Goal: Task Accomplishment & Management: Manage account settings

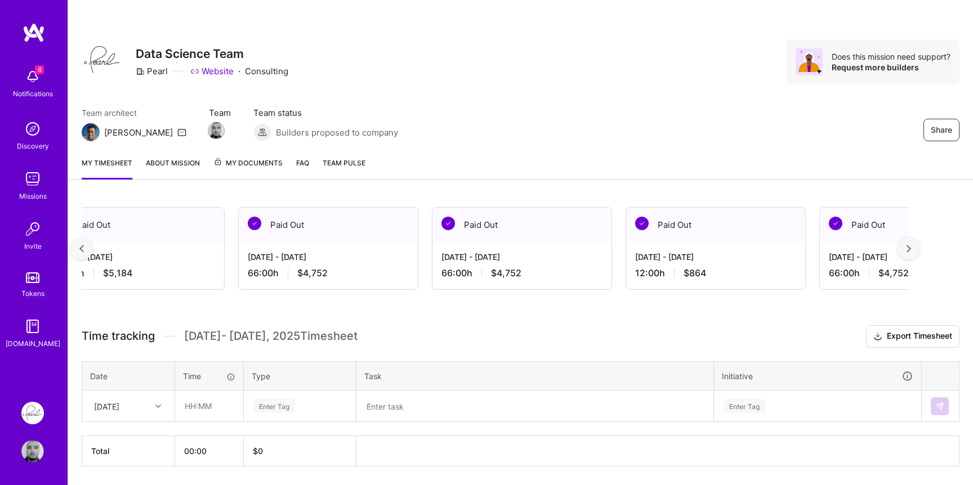
click at [911, 247] on div at bounding box center [908, 249] width 23 height 23
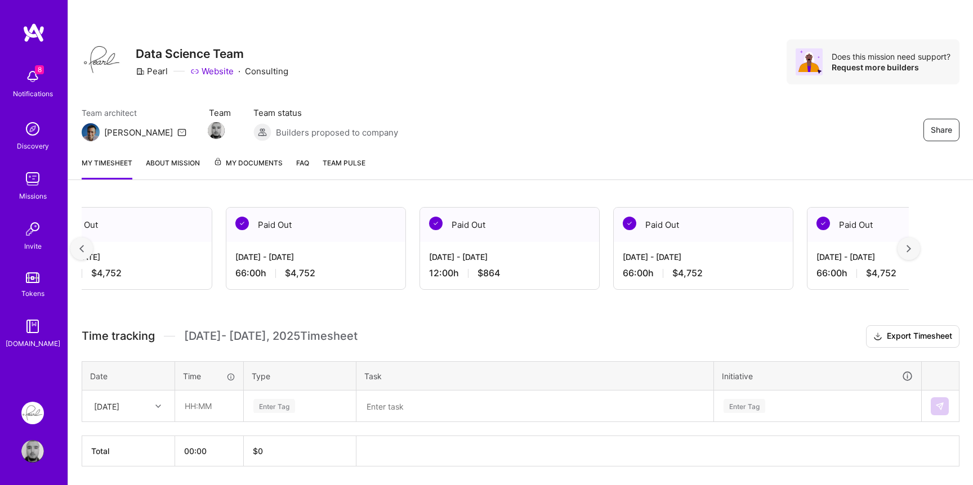
click at [911, 247] on div at bounding box center [908, 249] width 23 height 23
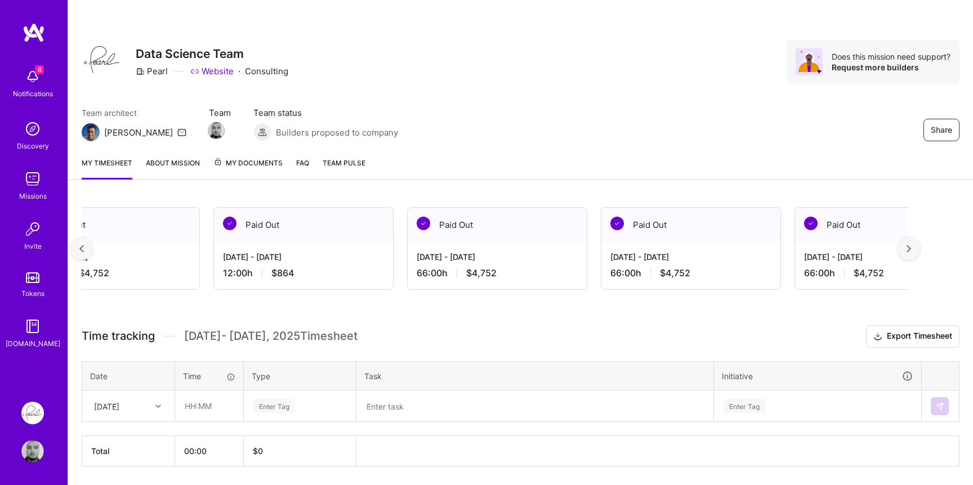
click at [911, 247] on div at bounding box center [908, 249] width 23 height 23
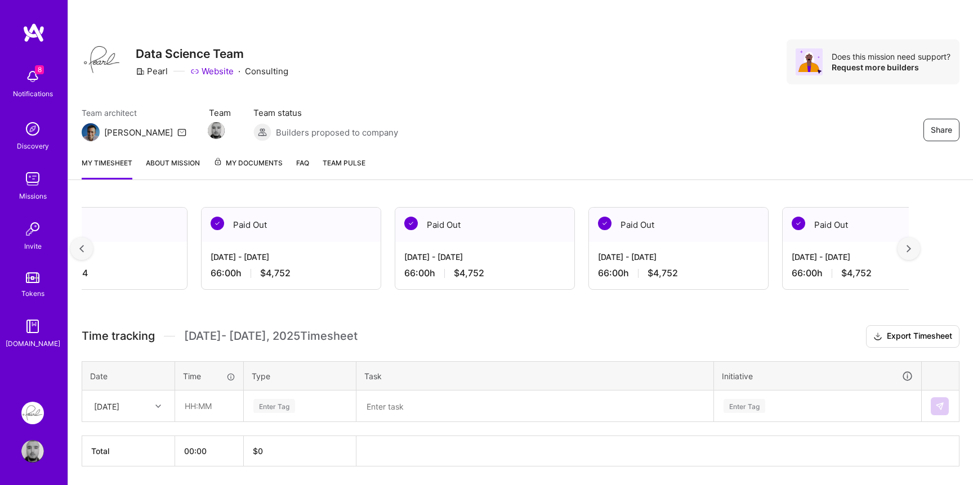
click at [911, 247] on div at bounding box center [908, 249] width 23 height 23
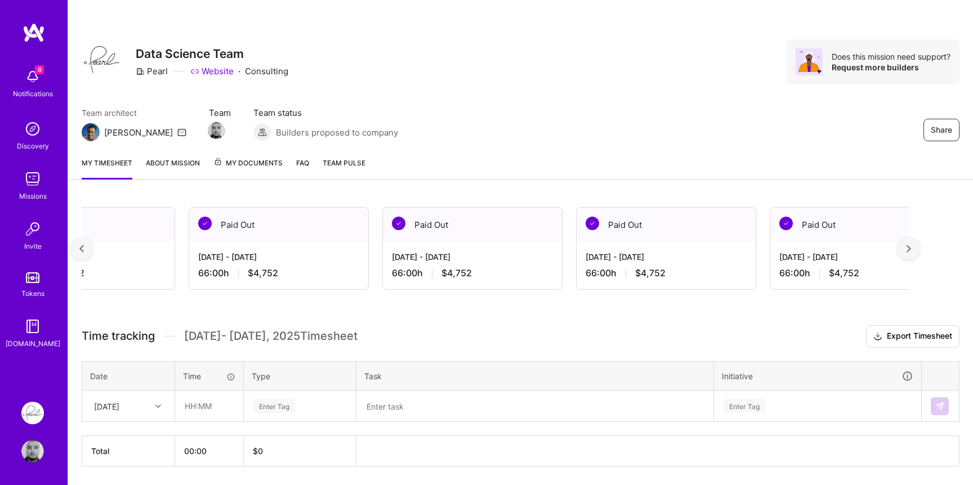
click at [911, 247] on div at bounding box center [908, 249] width 23 height 23
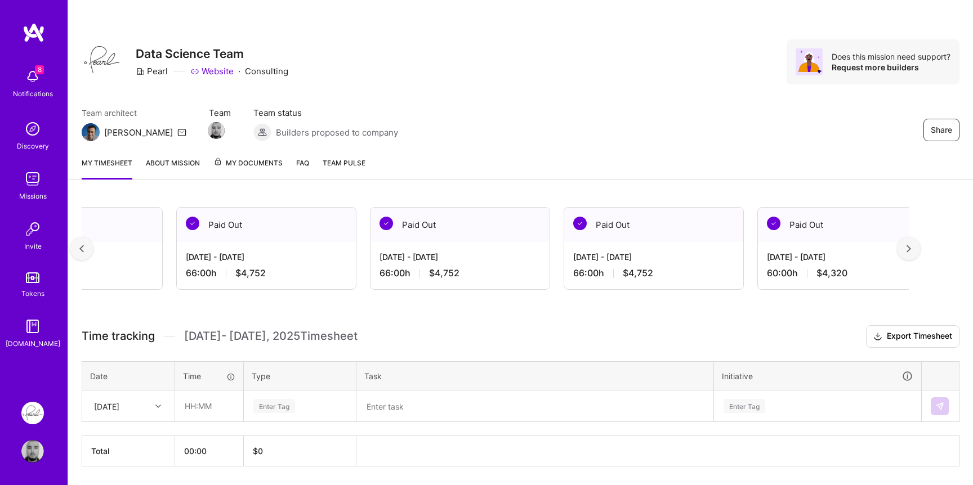
click at [911, 247] on div at bounding box center [908, 249] width 23 height 23
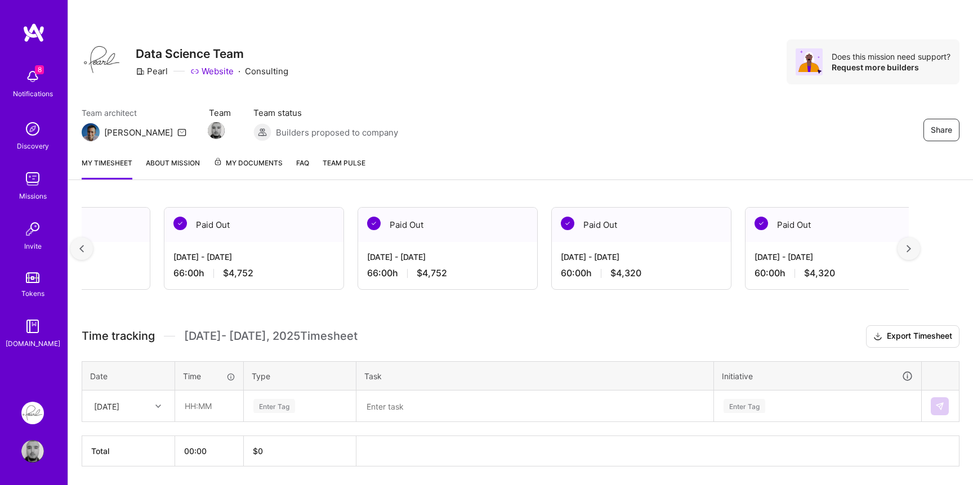
click at [911, 247] on div at bounding box center [908, 249] width 23 height 23
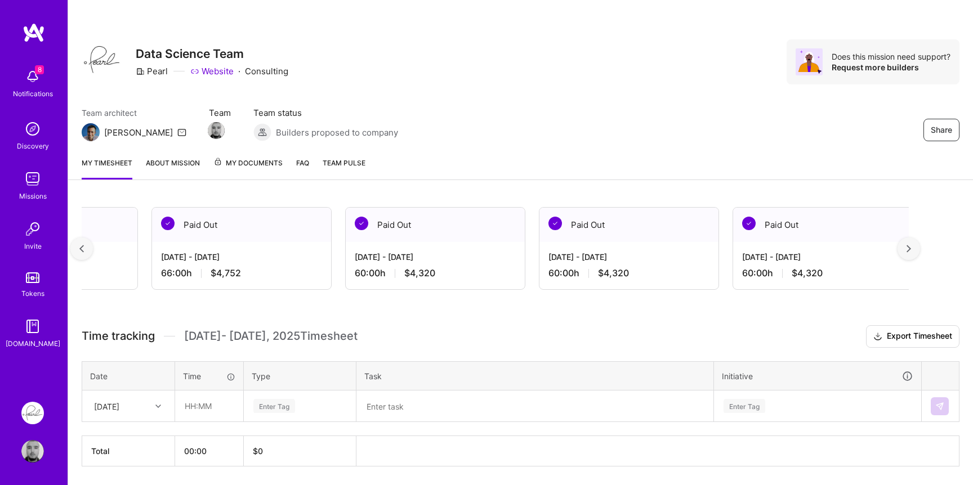
click at [911, 247] on div at bounding box center [908, 249] width 23 height 23
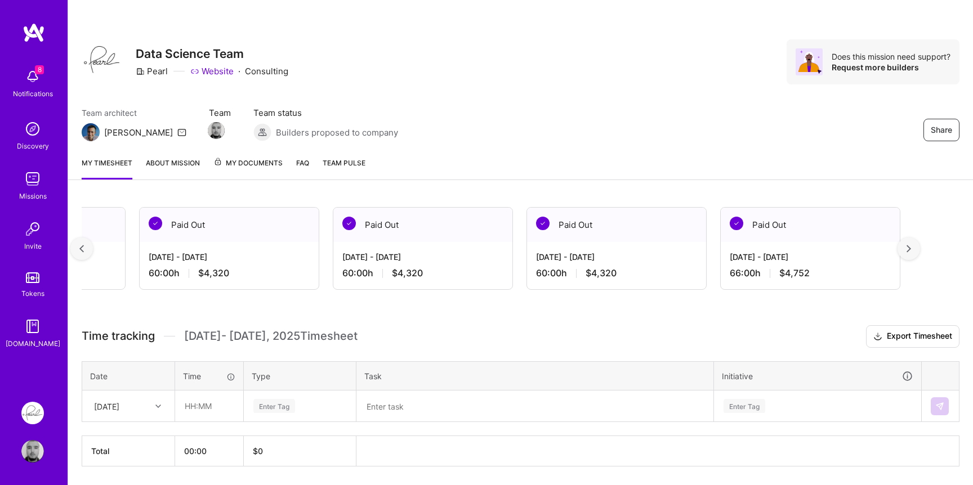
click at [911, 247] on div at bounding box center [908, 249] width 23 height 23
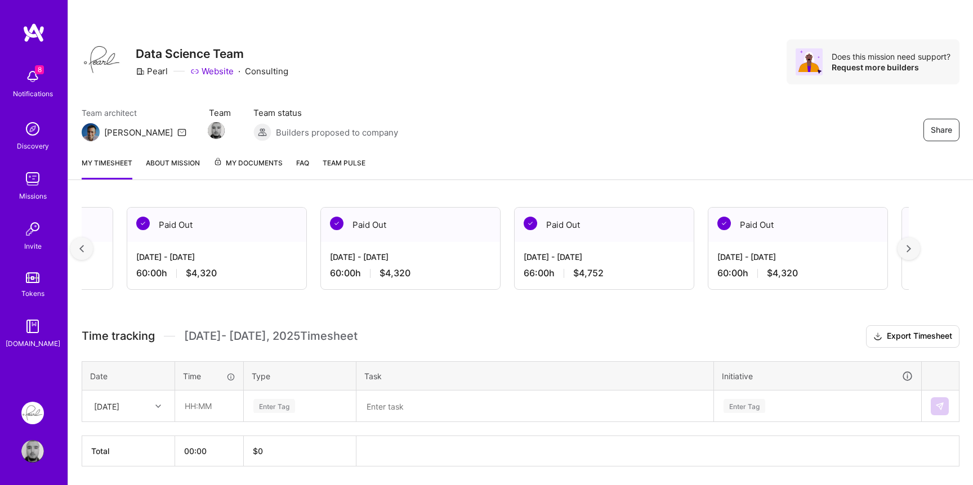
click at [911, 247] on div at bounding box center [908, 249] width 23 height 23
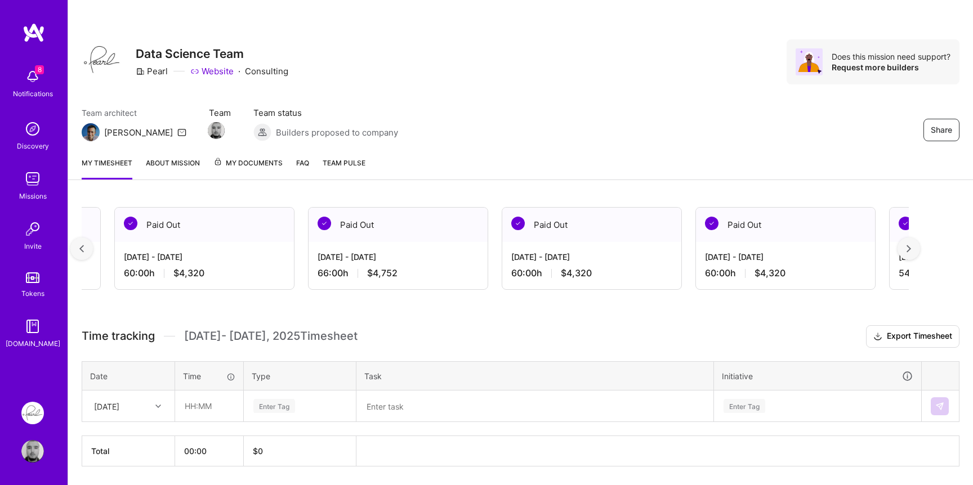
click at [911, 247] on div at bounding box center [908, 249] width 23 height 23
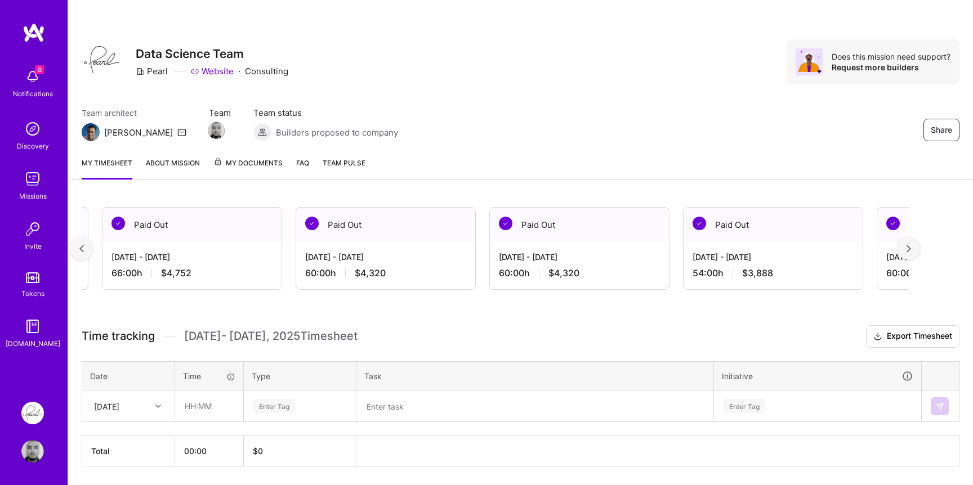
click at [911, 247] on div at bounding box center [908, 249] width 23 height 23
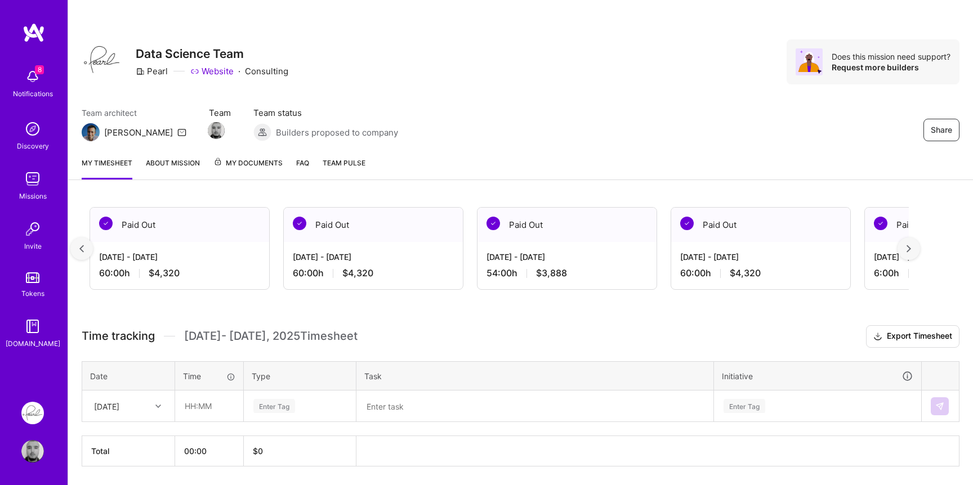
click at [911, 247] on div at bounding box center [908, 249] width 23 height 23
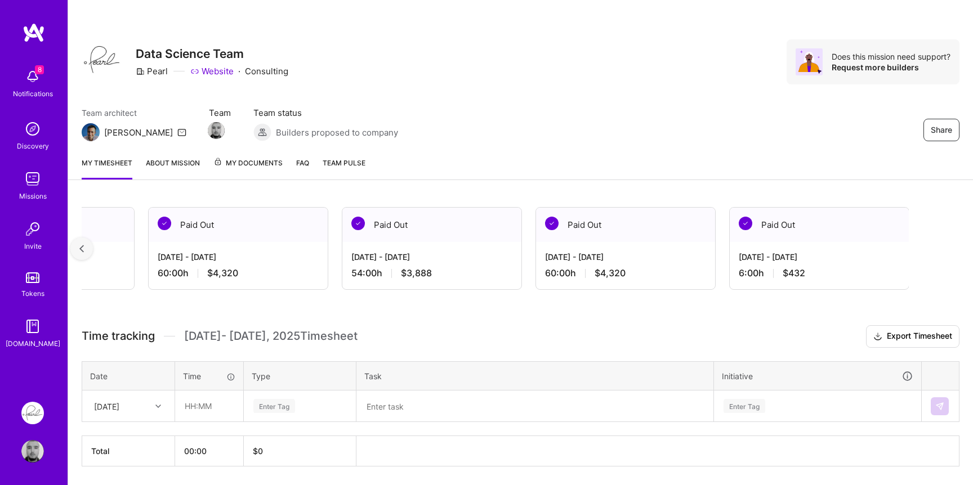
scroll to position [0, 3226]
click at [911, 247] on div "Active [DATE] - [DATE] 0:00 h $0 Invoiced [DATE] - [DATE] 60:00 h $4,320 Paid O…" at bounding box center [520, 358] width 905 height 328
